Goal: Transaction & Acquisition: Download file/media

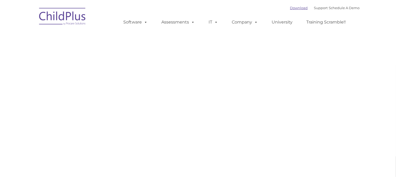
click at [290, 10] on link "Download" at bounding box center [299, 8] width 18 height 4
